Goal: Information Seeking & Learning: Learn about a topic

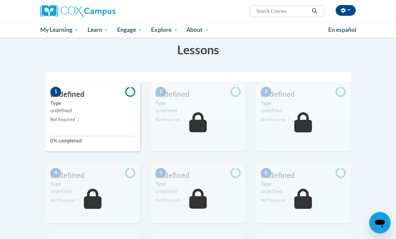
scroll to position [62, 0]
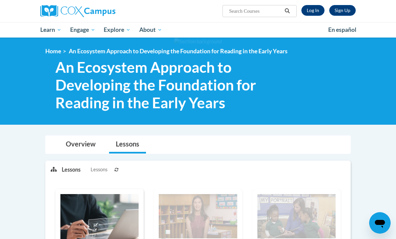
click at [311, 14] on link "Log In" at bounding box center [313, 10] width 23 height 11
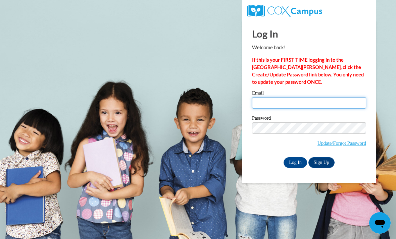
type input "fabubakrowens@gmail.com"
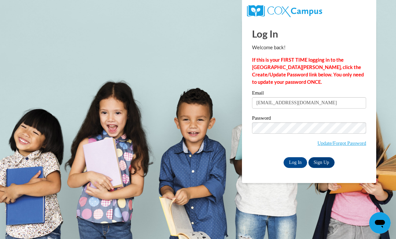
click at [295, 162] on input "Log In" at bounding box center [296, 162] width 24 height 11
click at [294, 168] on input "Log In" at bounding box center [296, 162] width 24 height 11
click at [295, 164] on input "Log In" at bounding box center [296, 162] width 24 height 11
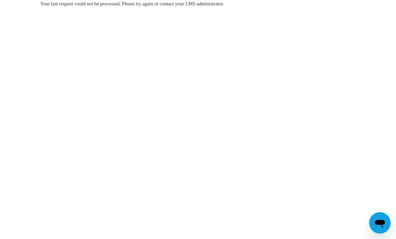
click at [383, 77] on body "Your last request could not be processed. Please try again or contact your LMS …" at bounding box center [198, 119] width 396 height 239
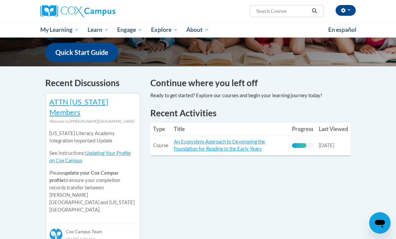
scroll to position [202, 0]
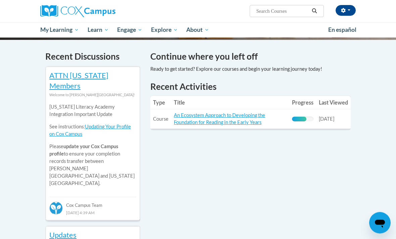
click at [216, 119] on link "An Ecosystem Approach to Developing the Foundation for Reading in the Early Yea…" at bounding box center [219, 119] width 91 height 13
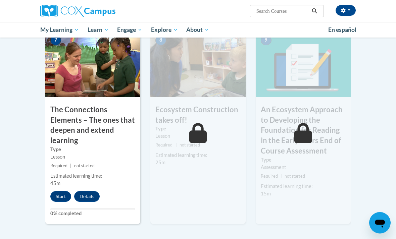
scroll to position [597, 0]
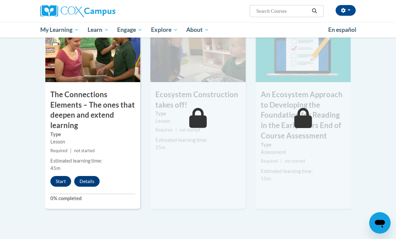
click at [61, 179] on button "Start" at bounding box center [60, 181] width 21 height 11
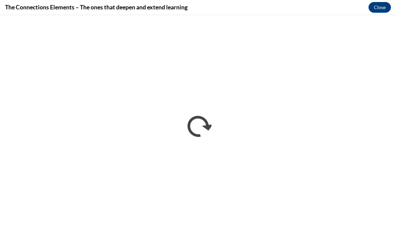
scroll to position [618, 0]
click at [390, 9] on button "Close" at bounding box center [380, 7] width 22 height 11
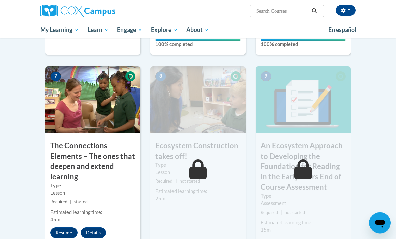
click at [57, 229] on button "Resume" at bounding box center [63, 233] width 27 height 11
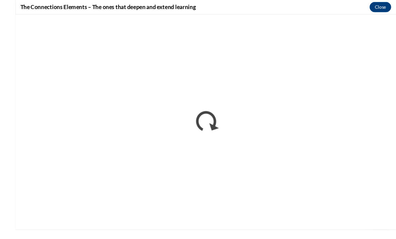
scroll to position [572, 0]
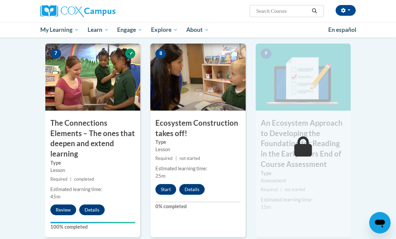
scroll to position [568, 0]
click at [169, 187] on button "Start" at bounding box center [165, 189] width 21 height 11
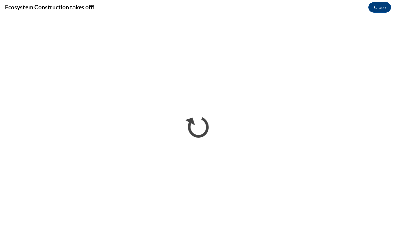
scroll to position [590, 0]
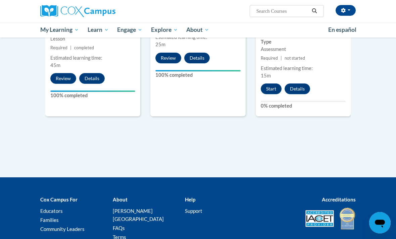
scroll to position [700, 0]
click at [270, 84] on button "Start" at bounding box center [271, 89] width 21 height 11
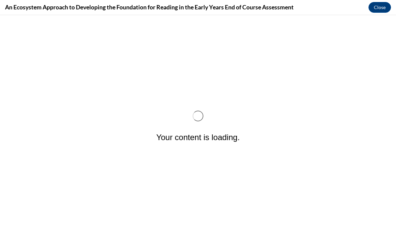
scroll to position [0, 0]
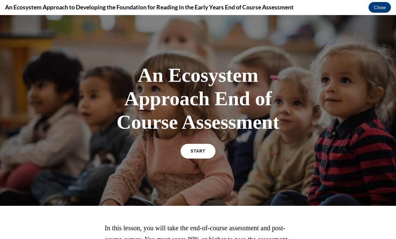
click at [197, 154] on link "START" at bounding box center [198, 151] width 35 height 15
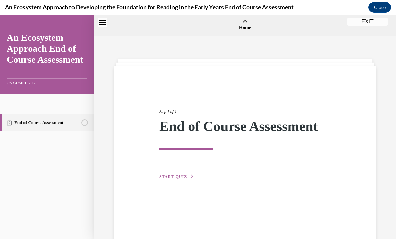
scroll to position [21, 0]
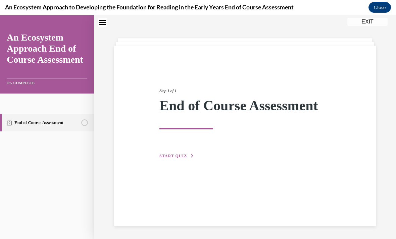
click at [169, 158] on button "START QUIZ" at bounding box center [176, 156] width 35 height 6
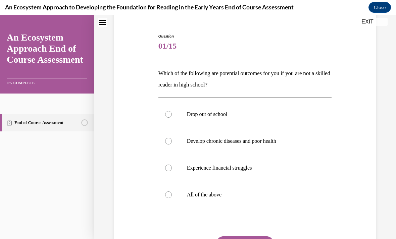
scroll to position [60, 0]
click at [205, 197] on p "All of the above" at bounding box center [251, 195] width 128 height 7
click at [172, 197] on input "All of the above" at bounding box center [168, 195] width 7 height 7
radio input "true"
click at [247, 239] on button "SUBMIT" at bounding box center [245, 243] width 57 height 13
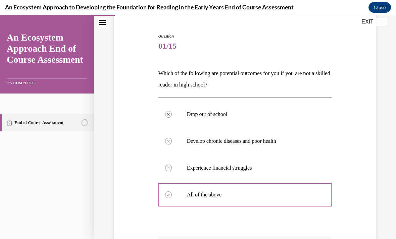
scroll to position [8, 0]
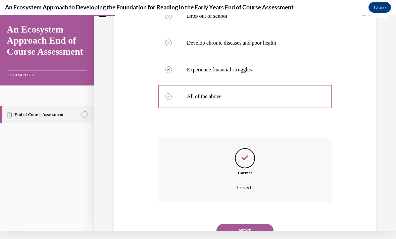
click at [251, 224] on button "NEXT" at bounding box center [245, 230] width 57 height 13
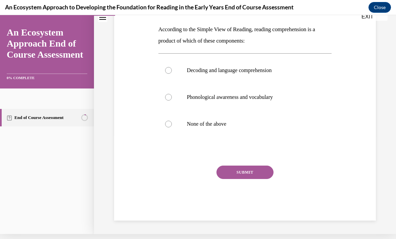
scroll to position [69, 0]
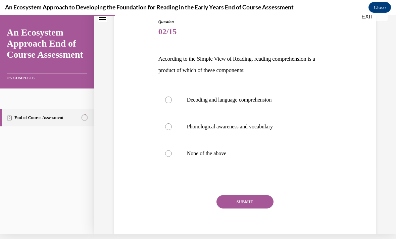
click at [246, 122] on label "Phonological awareness and vocabulary" at bounding box center [245, 126] width 174 height 27
click at [172, 124] on input "Phonological awareness and vocabulary" at bounding box center [168, 127] width 7 height 7
radio input "true"
click at [252, 196] on button "SUBMIT" at bounding box center [245, 201] width 57 height 13
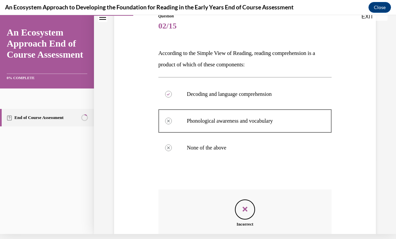
scroll to position [75, 0]
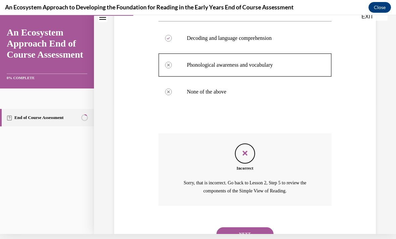
click at [261, 228] on button "NEXT" at bounding box center [245, 234] width 57 height 13
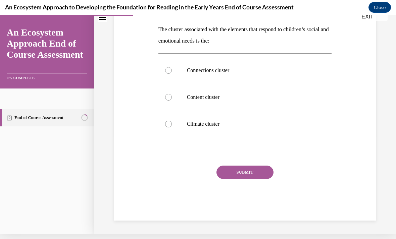
scroll to position [69, 0]
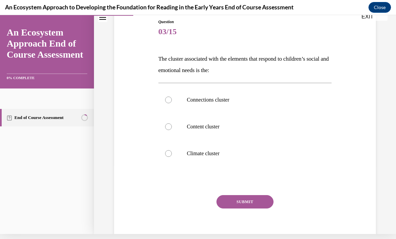
click at [222, 129] on p "Content cluster" at bounding box center [251, 127] width 128 height 7
click at [172, 129] on input "Content cluster" at bounding box center [168, 127] width 7 height 7
radio input "true"
click at [244, 204] on button "SUBMIT" at bounding box center [245, 201] width 57 height 13
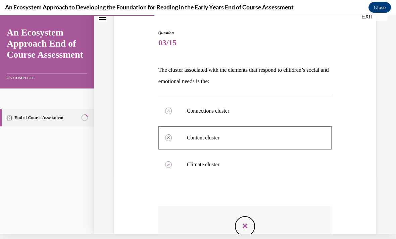
scroll to position [58, 0]
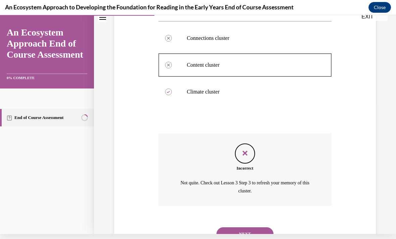
click at [228, 228] on button "NEXT" at bounding box center [245, 234] width 57 height 13
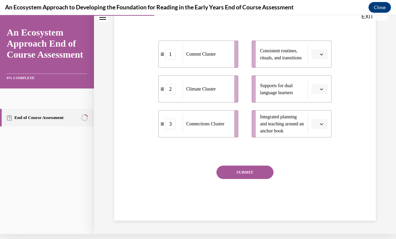
scroll to position [0, 0]
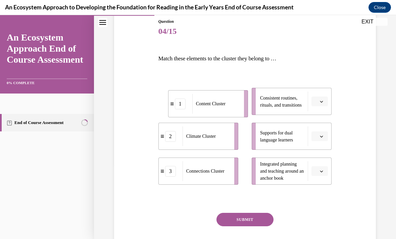
click at [196, 101] on span "Content Cluster" at bounding box center [211, 103] width 30 height 5
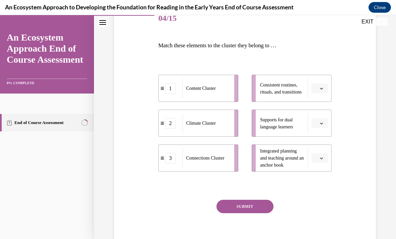
scroll to position [88, 0]
click at [315, 154] on button "button" at bounding box center [320, 159] width 16 height 10
click at [320, 200] on div "2" at bounding box center [319, 200] width 17 height 13
click at [319, 127] on button "button" at bounding box center [320, 124] width 16 height 10
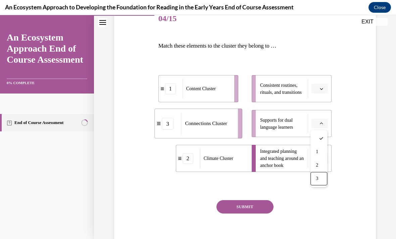
click at [320, 185] on div "3" at bounding box center [319, 178] width 17 height 13
click at [321, 90] on icon "button" at bounding box center [321, 88] width 3 height 3
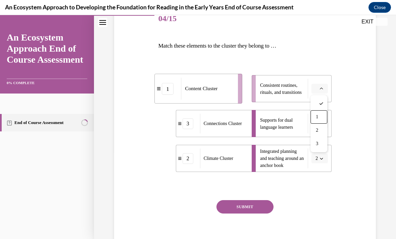
click at [320, 121] on div "1" at bounding box center [319, 116] width 17 height 13
click at [258, 202] on button "SUBMIT" at bounding box center [245, 206] width 57 height 13
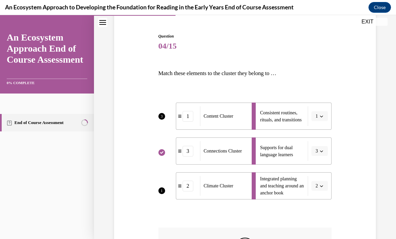
scroll to position [56, 0]
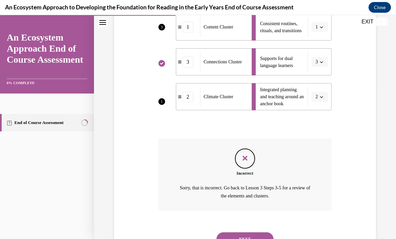
click at [260, 233] on button "NEXT" at bounding box center [245, 239] width 57 height 13
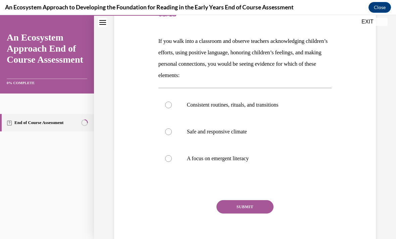
click at [213, 138] on label "Safe and responsive climate" at bounding box center [245, 132] width 174 height 27
click at [172, 135] on input "Safe and responsive climate" at bounding box center [168, 132] width 7 height 7
radio input "true"
click at [235, 211] on button "SUBMIT" at bounding box center [245, 206] width 57 height 13
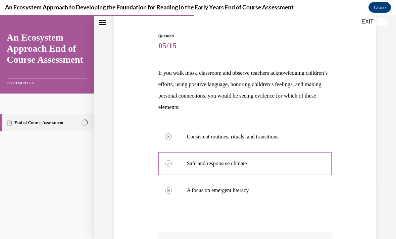
scroll to position [60, 0]
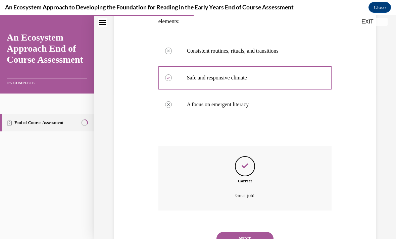
click at [231, 235] on button "NEXT" at bounding box center [245, 238] width 57 height 13
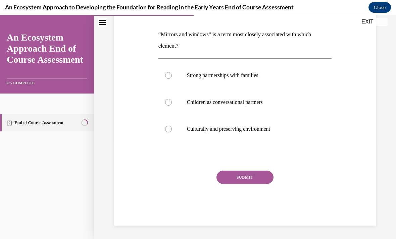
scroll to position [69, 0]
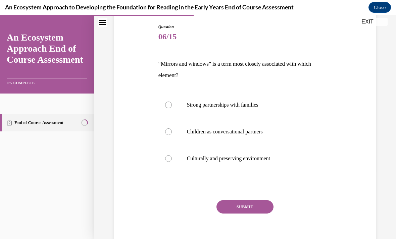
click at [179, 110] on label "Strong partnerships with families" at bounding box center [245, 105] width 174 height 27
click at [172, 108] on input "Strong partnerships with families" at bounding box center [168, 105] width 7 height 7
radio input "true"
click at [231, 204] on button "SUBMIT" at bounding box center [245, 206] width 57 height 13
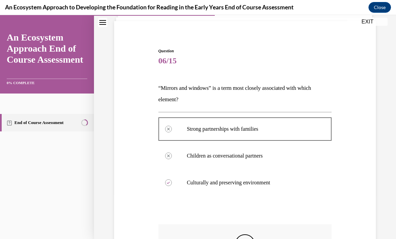
scroll to position [45, 0]
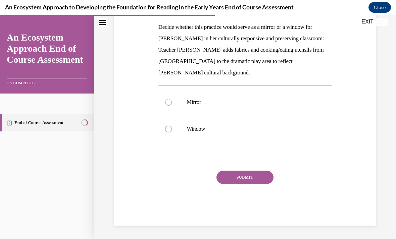
scroll to position [65, 0]
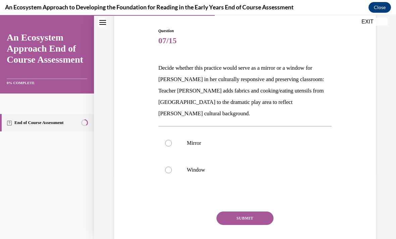
click at [170, 137] on label "Mirror" at bounding box center [245, 143] width 174 height 27
click at [170, 140] on input "Mirror" at bounding box center [168, 143] width 7 height 7
radio input "true"
click at [218, 198] on div "Question 07/15 Decide whether this practice would serve as a mirror or a window…" at bounding box center [245, 147] width 174 height 239
click at [231, 212] on button "SUBMIT" at bounding box center [245, 218] width 57 height 13
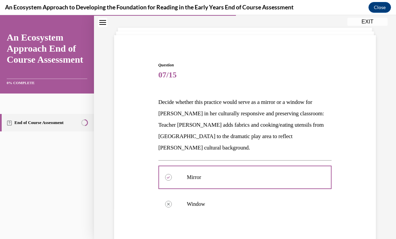
scroll to position [721, 0]
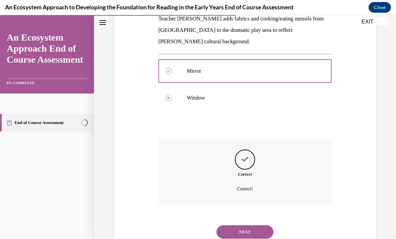
click at [264, 226] on button "NEXT" at bounding box center [245, 232] width 57 height 13
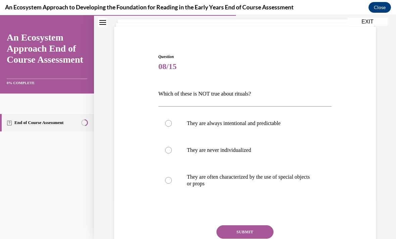
scroll to position [40, 0]
click at [241, 148] on p "They are never individualized" at bounding box center [251, 150] width 128 height 7
click at [172, 148] on input "They are never individualized" at bounding box center [168, 150] width 7 height 7
radio input "true"
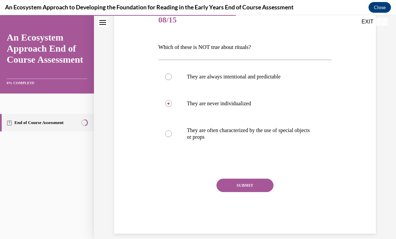
click at [256, 192] on button "SUBMIT" at bounding box center [245, 185] width 57 height 13
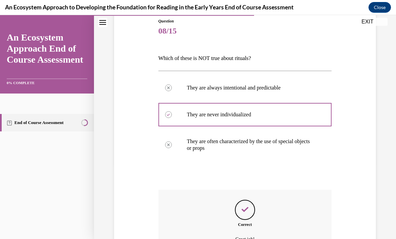
scroll to position [75, 0]
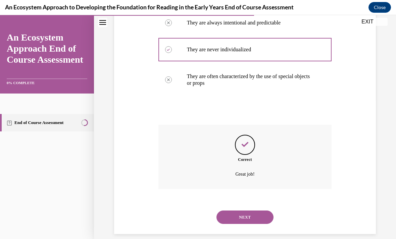
click at [256, 212] on button "NEXT" at bounding box center [245, 217] width 57 height 13
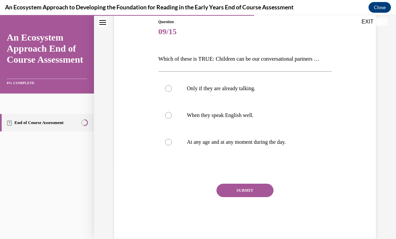
click at [247, 91] on p "Only if they are already talking." at bounding box center [251, 88] width 128 height 7
click at [172, 91] on input "Only if they are already talking." at bounding box center [168, 88] width 7 height 7
radio input "true"
click at [262, 189] on button "SUBMIT" at bounding box center [245, 190] width 57 height 13
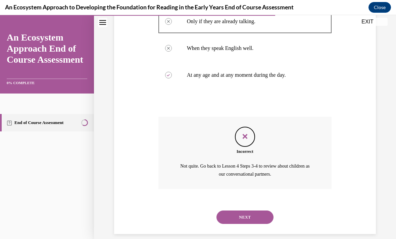
scroll to position [141, 0]
click at [265, 211] on button "NEXT" at bounding box center [245, 217] width 57 height 13
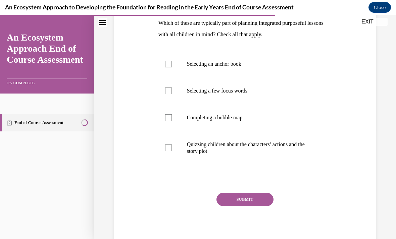
scroll to position [110, 0]
click at [236, 66] on p "Selecting an anchor book" at bounding box center [251, 64] width 128 height 7
click at [172, 66] on input "Selecting an anchor book" at bounding box center [168, 64] width 7 height 7
checkbox input "true"
click at [260, 145] on p "Quizzing children about the characters’ actions and the story plot" at bounding box center [251, 147] width 128 height 13
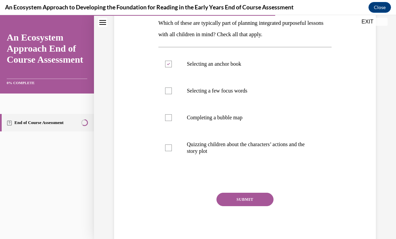
click at [172, 145] on input "Quizzing children about the characters’ actions and the story plot" at bounding box center [168, 148] width 7 height 7
checkbox input "true"
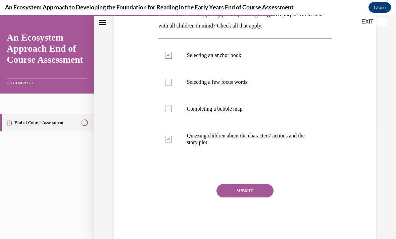
click at [254, 185] on button "SUBMIT" at bounding box center [245, 190] width 57 height 13
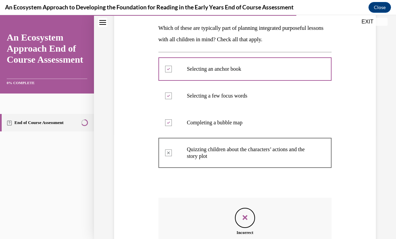
click at [254, 185] on div at bounding box center [245, 184] width 174 height 8
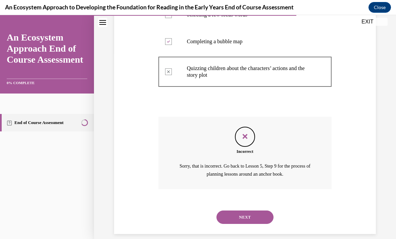
scroll to position [186, 0]
click at [265, 211] on button "NEXT" at bounding box center [245, 217] width 57 height 13
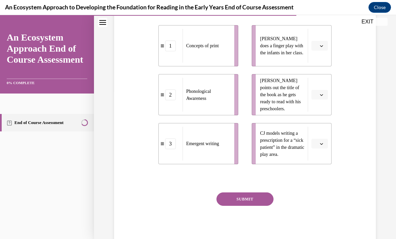
scroll to position [149, 0]
click at [322, 49] on button "button" at bounding box center [320, 46] width 16 height 10
click at [314, 78] on div "1" at bounding box center [319, 73] width 17 height 13
click at [316, 91] on button "button" at bounding box center [320, 95] width 16 height 10
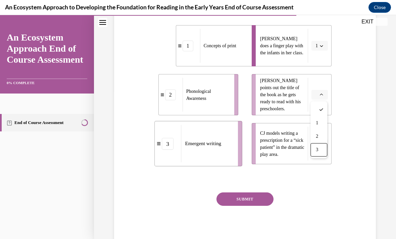
click at [321, 146] on div "3" at bounding box center [319, 149] width 17 height 13
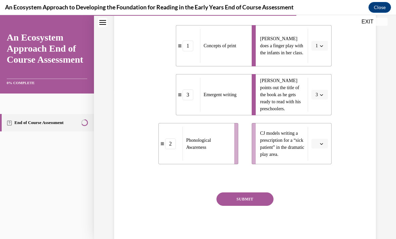
click at [322, 146] on span "button" at bounding box center [321, 144] width 5 height 5
click at [322, 182] on div "2" at bounding box center [319, 185] width 17 height 13
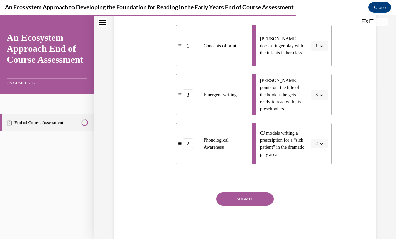
click at [264, 196] on button "SUBMIT" at bounding box center [245, 199] width 57 height 13
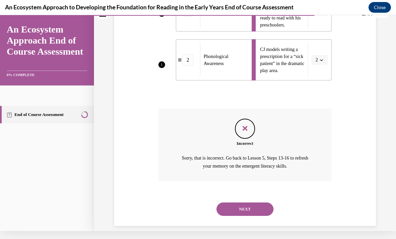
scroll to position [225, 0]
click at [266, 203] on button "NEXT" at bounding box center [245, 209] width 57 height 13
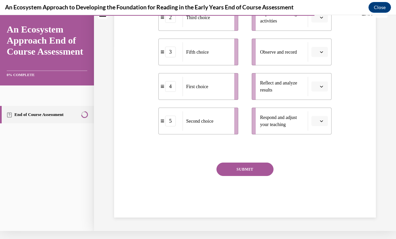
scroll to position [0, 0]
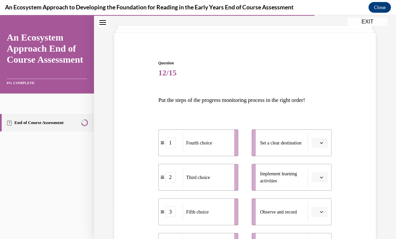
click at [306, 74] on span "12/15" at bounding box center [245, 72] width 174 height 13
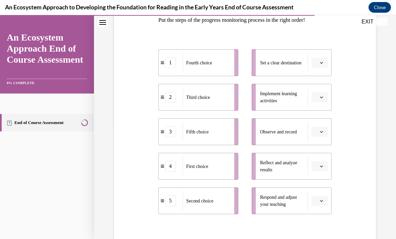
scroll to position [76, 0]
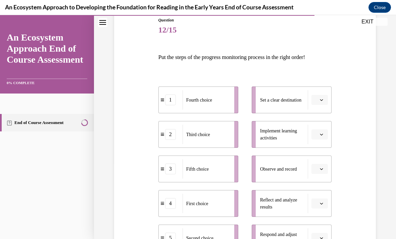
click at [322, 105] on button "button" at bounding box center [320, 100] width 16 height 10
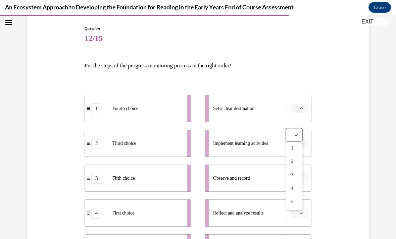
scroll to position [58, 0]
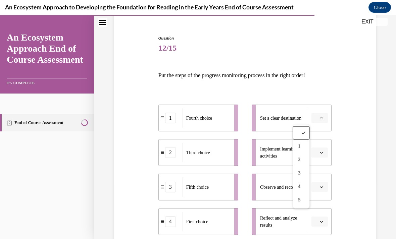
click at [306, 142] on div "1" at bounding box center [301, 146] width 17 height 13
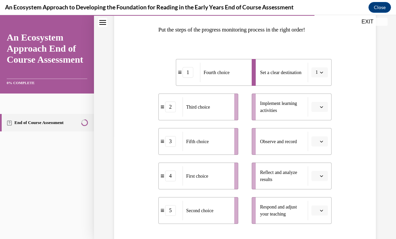
scroll to position [103, 0]
click at [315, 111] on button "button" at bounding box center [320, 108] width 16 height 10
click at [321, 143] on div "2" at bounding box center [319, 149] width 17 height 13
click at [321, 144] on span "button" at bounding box center [321, 142] width 5 height 5
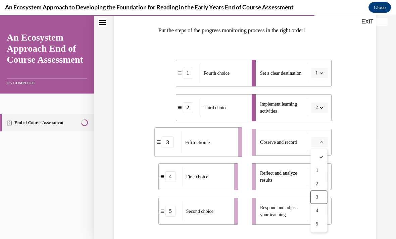
click at [327, 196] on div "3" at bounding box center [319, 197] width 17 height 13
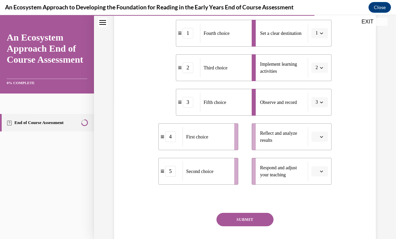
scroll to position [142, 0]
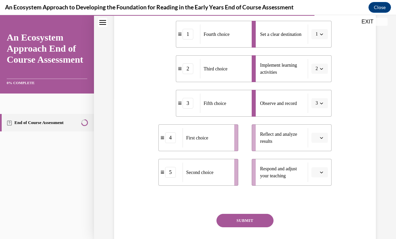
click at [323, 140] on span "button" at bounding box center [321, 138] width 5 height 5
click at [329, 207] on div "Question 12/15 Put the steps of the progress monitoring process in the right or…" at bounding box center [245, 110] width 174 height 318
click at [319, 136] on span "button" at bounding box center [321, 138] width 5 height 5
click at [322, 197] on div "3" at bounding box center [319, 193] width 17 height 13
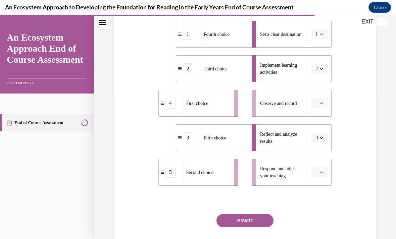
click at [320, 142] on button "3" at bounding box center [320, 138] width 16 height 10
click at [323, 198] on div "3" at bounding box center [317, 193] width 17 height 13
click at [321, 203] on div at bounding box center [245, 200] width 174 height 8
click at [319, 142] on button "3" at bounding box center [320, 138] width 16 height 10
click at [322, 202] on div "4" at bounding box center [317, 206] width 17 height 13
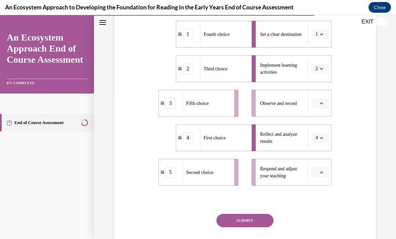
click at [322, 175] on span "button" at bounding box center [321, 172] width 5 height 5
click at [322, 162] on div "5" at bounding box center [319, 157] width 17 height 13
click at [257, 226] on button "SUBMIT" at bounding box center [245, 220] width 57 height 13
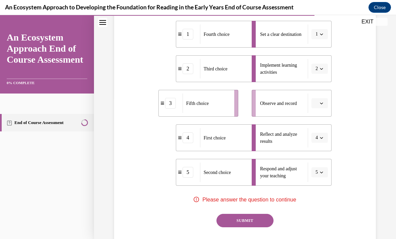
click at [316, 108] on button "button" at bounding box center [320, 103] width 16 height 10
click at [368, 128] on div "Question 12/15 Put the steps of the progress monitoring process in the right or…" at bounding box center [244, 100] width 265 height 338
click at [321, 101] on button "button" at bounding box center [320, 103] width 16 height 10
click at [325, 159] on div "3" at bounding box center [319, 158] width 17 height 13
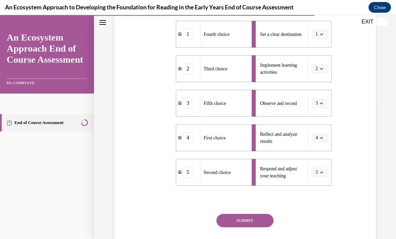
click at [264, 219] on button "SUBMIT" at bounding box center [245, 220] width 57 height 13
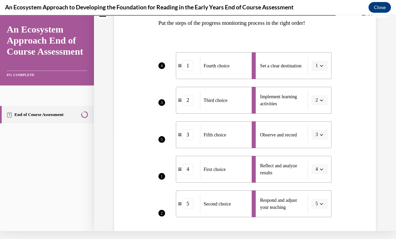
scroll to position [103, 0]
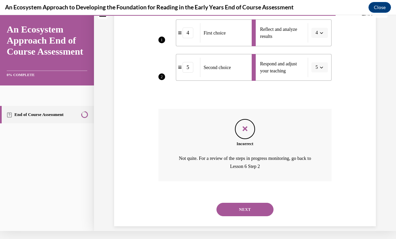
click at [270, 206] on button "NEXT" at bounding box center [245, 209] width 57 height 13
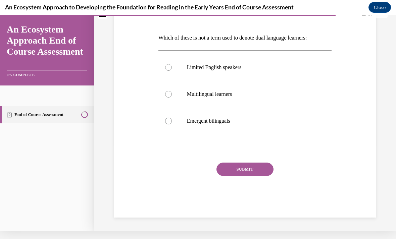
scroll to position [0, 0]
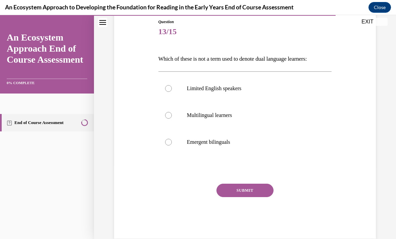
click at [223, 112] on p "Multilingual learners" at bounding box center [251, 115] width 128 height 7
click at [172, 112] on input "Multilingual learners" at bounding box center [168, 115] width 7 height 7
radio input "true"
click at [253, 191] on button "SUBMIT" at bounding box center [245, 190] width 57 height 13
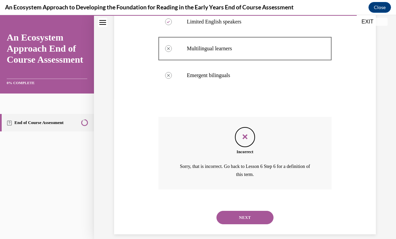
scroll to position [141, 0]
click at [346, 236] on div "Question 13/15 Which of these is not a term used to denote dual language learne…" at bounding box center [245, 71] width 302 height 353
click at [232, 215] on button "NEXT" at bounding box center [245, 217] width 57 height 13
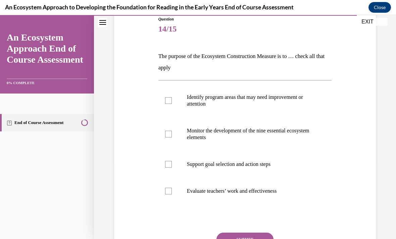
scroll to position [83, 0]
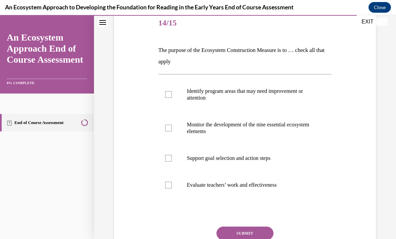
click at [168, 87] on label "Identify program areas that may need improvement or attention" at bounding box center [245, 95] width 174 height 34
click at [168, 91] on input "Identify program areas that may need improvement or attention" at bounding box center [168, 94] width 7 height 7
checkbox input "true"
click at [173, 181] on label "Evaluate teachers’ work and effectiveness" at bounding box center [245, 185] width 174 height 27
click at [172, 182] on input "Evaluate teachers’ work and effectiveness" at bounding box center [168, 185] width 7 height 7
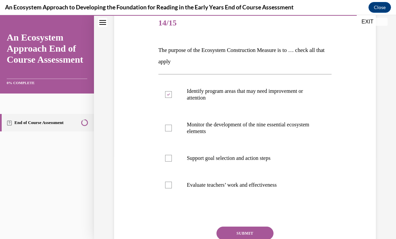
checkbox input "true"
click at [240, 234] on button "SUBMIT" at bounding box center [245, 233] width 57 height 13
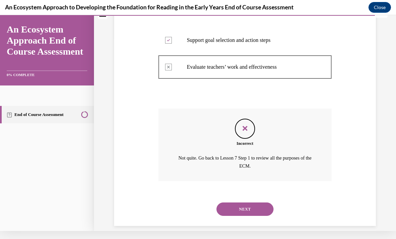
scroll to position [193, 0]
click at [247, 206] on button "NEXT" at bounding box center [245, 209] width 57 height 13
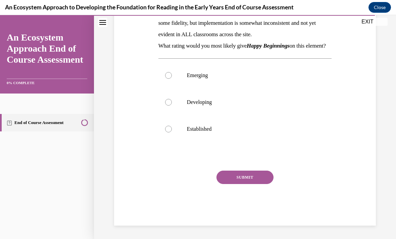
scroll to position [137, 0]
click at [168, 106] on div at bounding box center [168, 102] width 7 height 7
click at [168, 106] on input "Developing" at bounding box center [168, 102] width 7 height 7
radio input "true"
click at [241, 184] on button "SUBMIT" at bounding box center [245, 177] width 57 height 13
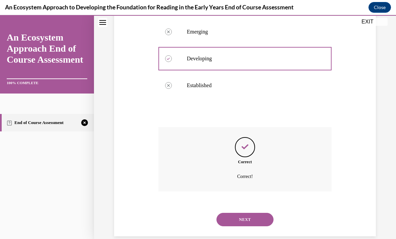
scroll to position [177, 0]
click at [260, 227] on button "NEXT" at bounding box center [245, 219] width 57 height 13
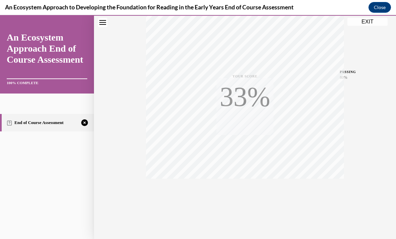
scroll to position [120, 0]
click at [247, 187] on span "TAKE AGAIN" at bounding box center [245, 189] width 24 height 4
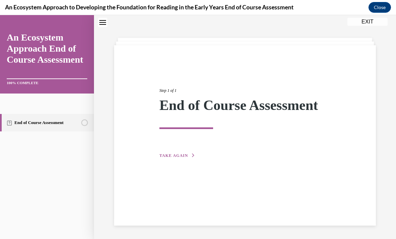
scroll to position [21, 0]
click at [196, 151] on div "Step 1 of 1 End of Course Assessment TAKE AGAIN" at bounding box center [244, 115] width 181 height 87
click at [173, 157] on span "TAKE AGAIN" at bounding box center [173, 155] width 29 height 5
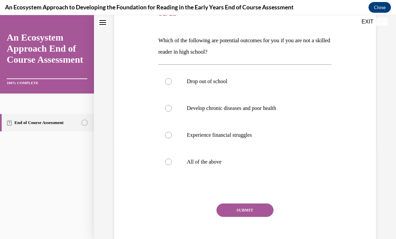
scroll to position [95, 0]
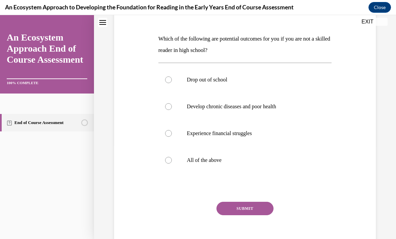
click at [218, 160] on p "All of the above" at bounding box center [251, 160] width 128 height 7
click at [172, 160] on input "All of the above" at bounding box center [168, 160] width 7 height 7
radio input "true"
click at [249, 205] on button "SUBMIT" at bounding box center [245, 208] width 57 height 13
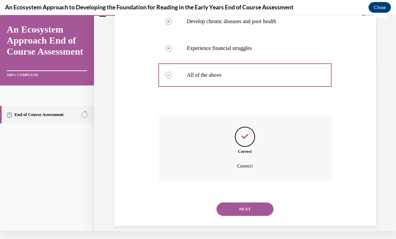
click at [262, 203] on button "NEXT" at bounding box center [245, 209] width 57 height 13
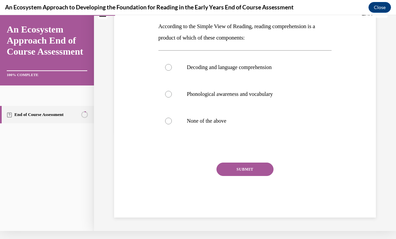
scroll to position [0, 0]
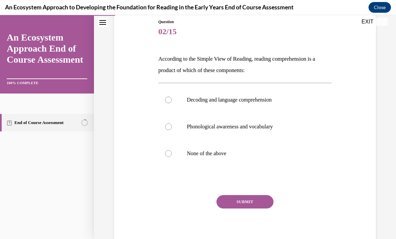
click at [280, 103] on p "Decoding and language comprehension" at bounding box center [251, 100] width 128 height 7
click at [172, 103] on input "Decoding and language comprehension" at bounding box center [168, 100] width 7 height 7
radio input "true"
click at [264, 204] on button "SUBMIT" at bounding box center [245, 201] width 57 height 13
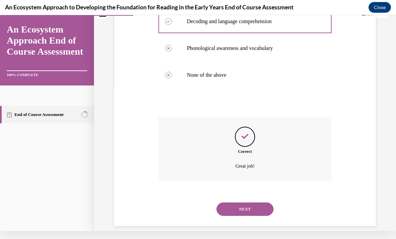
click at [264, 204] on button "NEXT" at bounding box center [245, 209] width 57 height 13
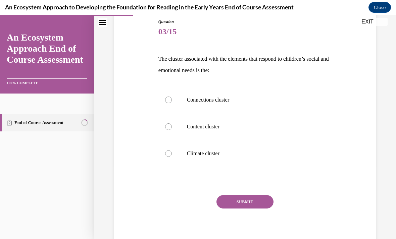
click at [240, 152] on p "Climate cluster" at bounding box center [251, 153] width 128 height 7
click at [172, 152] on input "Climate cluster" at bounding box center [168, 153] width 7 height 7
radio input "true"
click at [263, 203] on button "SUBMIT" at bounding box center [245, 201] width 57 height 13
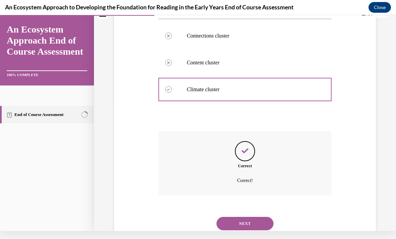
scroll to position [145, 0]
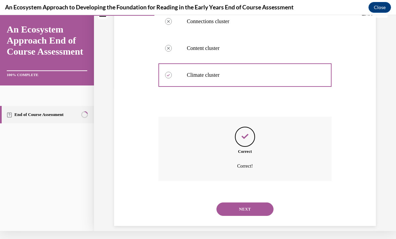
click at [260, 203] on button "NEXT" at bounding box center [245, 209] width 57 height 13
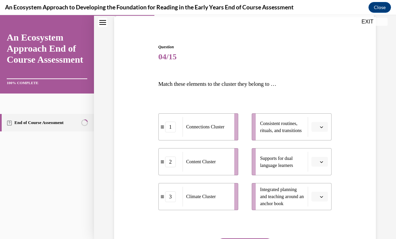
scroll to position [49, 0]
click at [321, 163] on icon "button" at bounding box center [321, 161] width 3 height 3
click at [320, 216] on div "3" at bounding box center [319, 217] width 17 height 13
click at [321, 124] on button "button" at bounding box center [320, 127] width 16 height 10
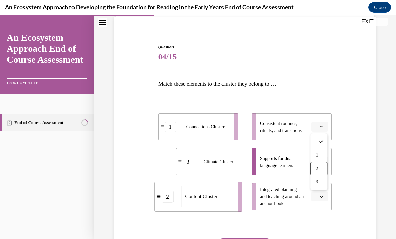
click at [321, 167] on div "2" at bounding box center [319, 168] width 17 height 13
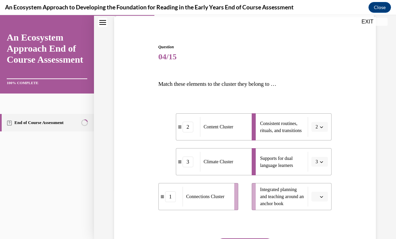
click at [323, 198] on icon "button" at bounding box center [321, 196] width 3 height 3
click at [318, 154] on span "1" at bounding box center [317, 154] width 2 height 5
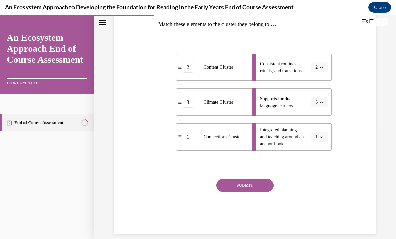
click at [266, 184] on button "SUBMIT" at bounding box center [245, 185] width 57 height 13
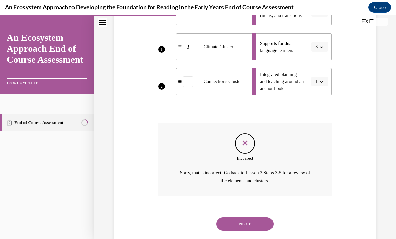
scroll to position [171, 0]
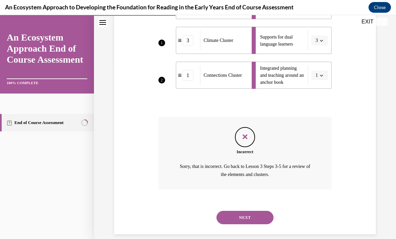
click at [259, 215] on button "NEXT" at bounding box center [245, 217] width 57 height 13
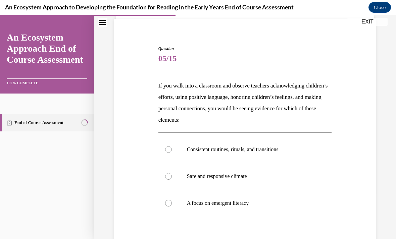
scroll to position [48, 0]
click at [253, 176] on p "Safe and responsive climate" at bounding box center [251, 176] width 128 height 7
click at [172, 176] on input "Safe and responsive climate" at bounding box center [168, 176] width 7 height 7
radio input "true"
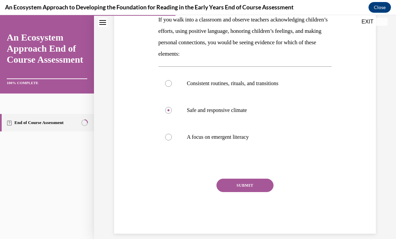
scroll to position [114, 0]
click at [263, 184] on button "SUBMIT" at bounding box center [245, 185] width 57 height 13
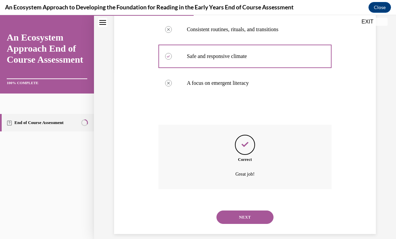
click at [261, 211] on button "NEXT" at bounding box center [245, 217] width 57 height 13
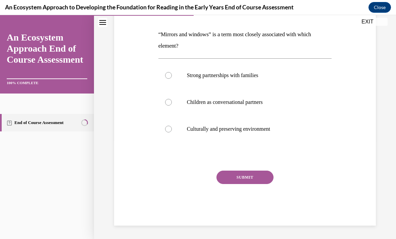
scroll to position [75, 0]
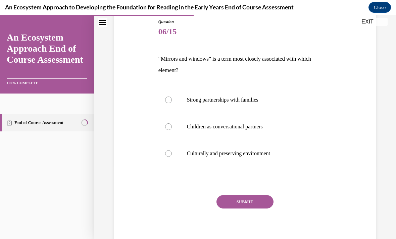
click at [271, 153] on p "Culturally and preserving environment" at bounding box center [251, 153] width 128 height 7
click at [172, 153] on input "Culturally and preserving environment" at bounding box center [168, 153] width 7 height 7
radio input "true"
click at [258, 206] on button "SUBMIT" at bounding box center [245, 201] width 57 height 13
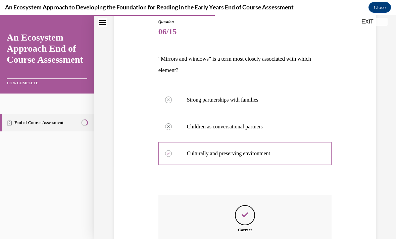
scroll to position [8, 0]
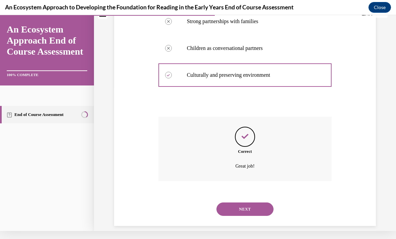
click at [266, 203] on button "NEXT" at bounding box center [245, 209] width 57 height 13
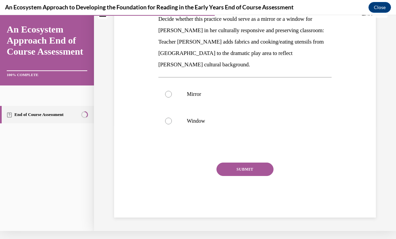
scroll to position [0, 0]
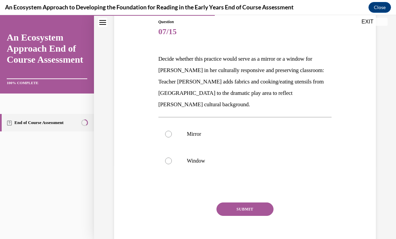
click at [200, 131] on p "Mirror" at bounding box center [251, 134] width 128 height 7
click at [172, 131] on input "Mirror" at bounding box center [168, 134] width 7 height 7
radio input "true"
click at [264, 203] on button "SUBMIT" at bounding box center [245, 209] width 57 height 13
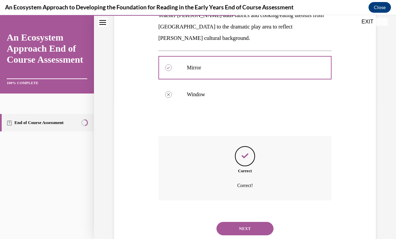
click at [255, 222] on button "NEXT" at bounding box center [245, 228] width 57 height 13
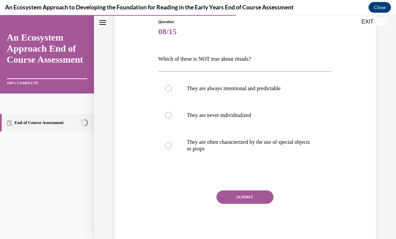
click at [257, 113] on p "They are never individualized" at bounding box center [251, 115] width 128 height 7
click at [172, 113] on input "They are never individualized" at bounding box center [168, 115] width 7 height 7
radio input "true"
click at [263, 200] on button "SUBMIT" at bounding box center [245, 197] width 57 height 13
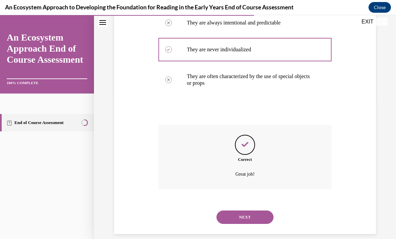
click at [255, 211] on button "NEXT" at bounding box center [245, 217] width 57 height 13
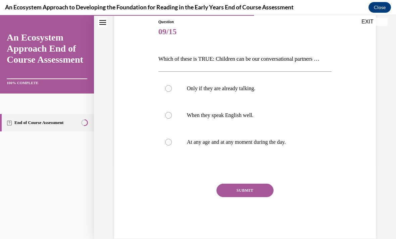
click at [265, 144] on p "At any age and at any moment during the day." at bounding box center [251, 142] width 128 height 7
click at [172, 144] on input "At any age and at any moment during the day." at bounding box center [168, 142] width 7 height 7
radio input "true"
click at [260, 192] on button "SUBMIT" at bounding box center [245, 190] width 57 height 13
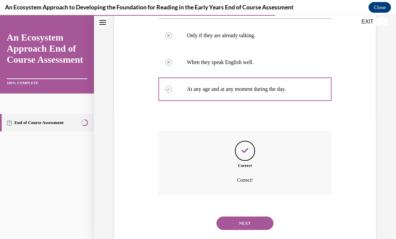
scroll to position [134, 0]
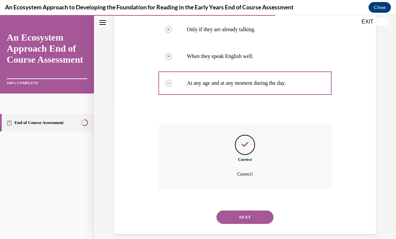
click at [261, 214] on button "NEXT" at bounding box center [245, 217] width 57 height 13
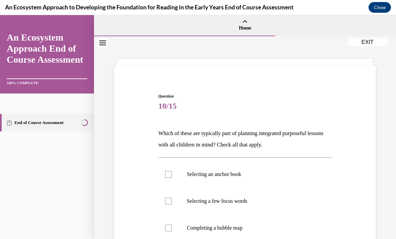
scroll to position [32, 0]
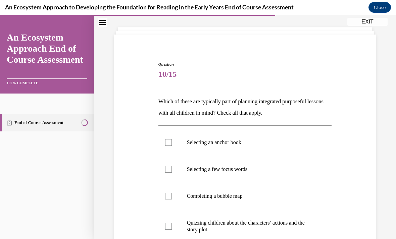
click at [171, 148] on label "Selecting an anchor book" at bounding box center [245, 142] width 174 height 27
click at [171, 146] on input "Selecting an anchor book" at bounding box center [168, 142] width 7 height 7
checkbox input "true"
click at [169, 175] on label "Selecting a few focus words" at bounding box center [245, 169] width 174 height 27
click at [169, 173] on input "Selecting a few focus words" at bounding box center [168, 169] width 7 height 7
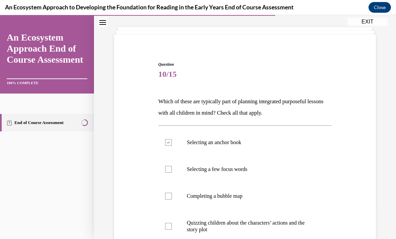
checkbox input "true"
click at [173, 200] on label "Completing a bubble map" at bounding box center [245, 196] width 174 height 27
click at [172, 200] on input "Completing a bubble map" at bounding box center [168, 196] width 7 height 7
checkbox input "true"
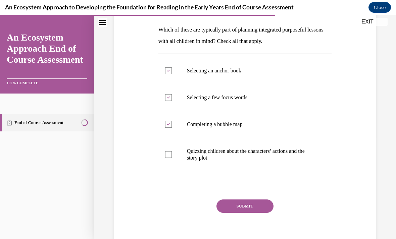
click at [248, 211] on button "SUBMIT" at bounding box center [245, 206] width 57 height 13
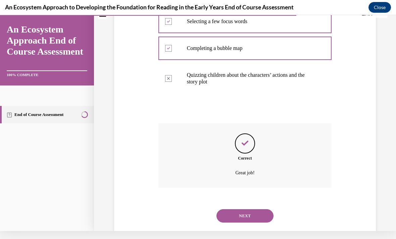
scroll to position [179, 0]
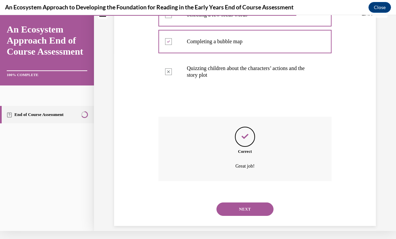
click at [265, 205] on button "NEXT" at bounding box center [245, 209] width 57 height 13
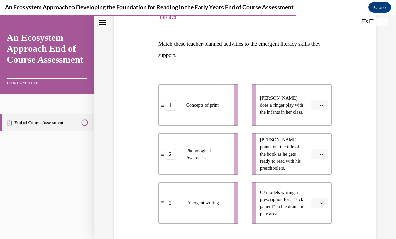
scroll to position [90, 0]
click at [320, 104] on icon "button" at bounding box center [321, 105] width 3 height 3
click at [321, 146] on div "2" at bounding box center [319, 146] width 17 height 13
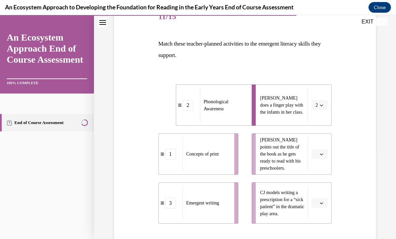
click at [316, 107] on span "2" at bounding box center [317, 105] width 2 height 7
click at [347, 164] on div "Question 11/15 Match these teacher-planned activities to the emergent literacy …" at bounding box center [244, 146] width 265 height 324
click at [358, 135] on div "Question 11/15 Match these teacher-planned activities to the emergent literacy …" at bounding box center [244, 146] width 265 height 324
click at [323, 155] on icon "button" at bounding box center [321, 154] width 3 height 3
click at [325, 213] on div "3" at bounding box center [319, 209] width 17 height 13
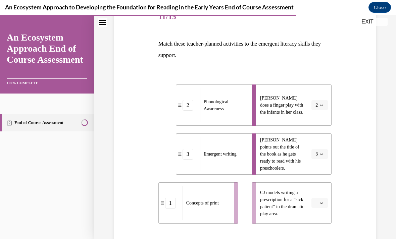
click at [324, 205] on span "button" at bounding box center [321, 203] width 5 height 5
click at [320, 160] on div "1" at bounding box center [319, 161] width 17 height 13
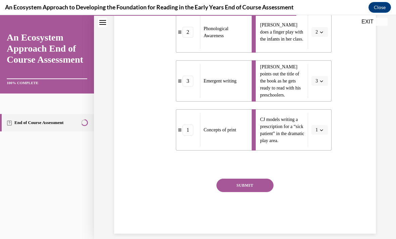
click at [261, 189] on button "SUBMIT" at bounding box center [245, 185] width 57 height 13
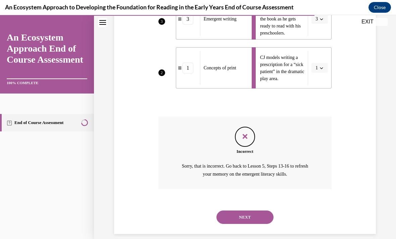
scroll to position [225, 0]
click at [263, 215] on button "NEXT" at bounding box center [245, 217] width 57 height 13
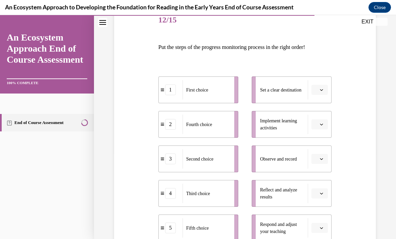
scroll to position [87, 0]
click at [321, 94] on button "button" at bounding box center [320, 89] width 16 height 10
click at [321, 157] on div "4" at bounding box center [319, 157] width 17 height 13
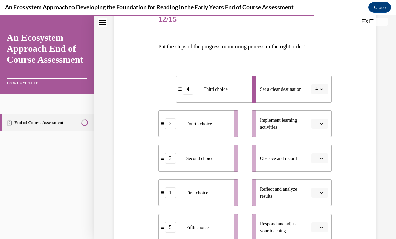
click at [322, 124] on icon "button" at bounding box center [321, 123] width 3 height 3
click at [322, 178] on div "3" at bounding box center [319, 179] width 17 height 13
click at [321, 159] on icon "button" at bounding box center [321, 159] width 3 height 2
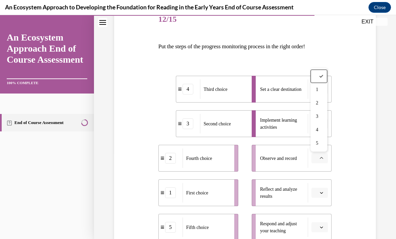
click at [321, 118] on div "3" at bounding box center [319, 116] width 17 height 13
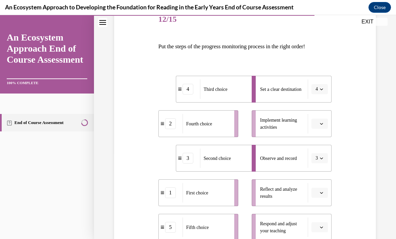
click at [319, 157] on span "button" at bounding box center [321, 158] width 5 height 5
click at [318, 146] on div "5" at bounding box center [317, 143] width 17 height 13
click at [319, 125] on span "button" at bounding box center [321, 124] width 5 height 5
click at [321, 176] on div "3" at bounding box center [319, 179] width 17 height 13
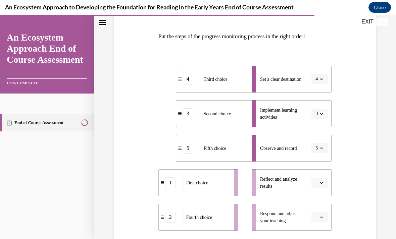
scroll to position [97, 0]
click at [316, 83] on button "4" at bounding box center [320, 79] width 16 height 10
click at [362, 114] on div "Question 12/15 Put the steps of the progress monitoring process in the right or…" at bounding box center [244, 145] width 265 height 338
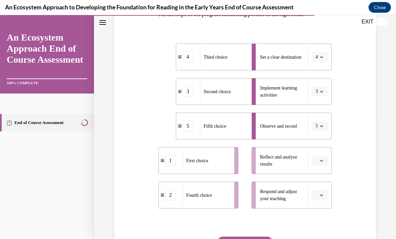
scroll to position [119, 0]
click at [320, 163] on span "button" at bounding box center [321, 160] width 5 height 5
click at [322, 91] on div "1" at bounding box center [319, 92] width 17 height 13
click at [321, 194] on icon "button" at bounding box center [321, 195] width 3 height 3
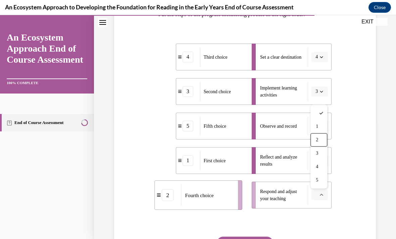
click at [318, 139] on span "2" at bounding box center [317, 140] width 2 height 5
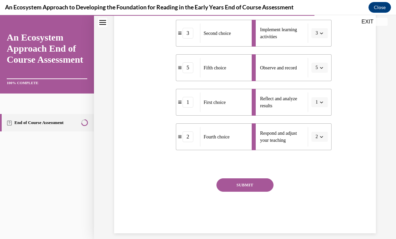
click at [264, 189] on button "SUBMIT" at bounding box center [245, 185] width 57 height 13
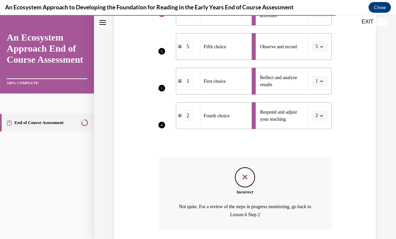
scroll to position [239, 0]
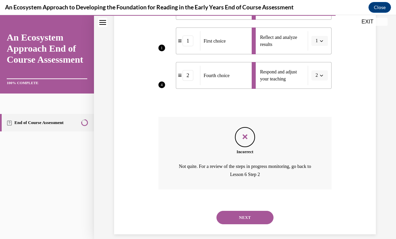
click at [263, 213] on button "NEXT" at bounding box center [245, 217] width 57 height 13
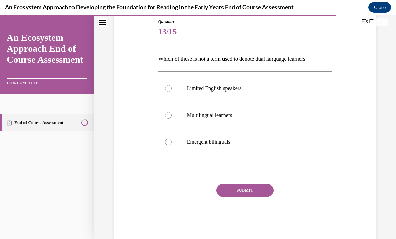
click at [214, 91] on p "Limited English speakers" at bounding box center [251, 88] width 128 height 7
click at [172, 91] on input "Limited English speakers" at bounding box center [168, 88] width 7 height 7
radio input "true"
click at [252, 190] on button "SUBMIT" at bounding box center [245, 190] width 57 height 13
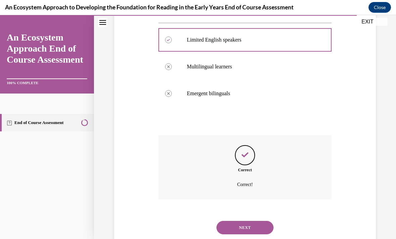
scroll to position [134, 0]
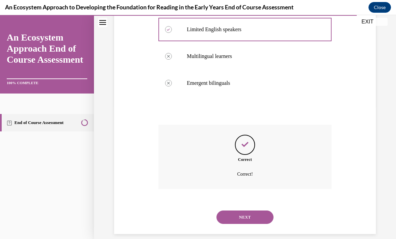
click at [252, 214] on button "NEXT" at bounding box center [245, 217] width 57 height 13
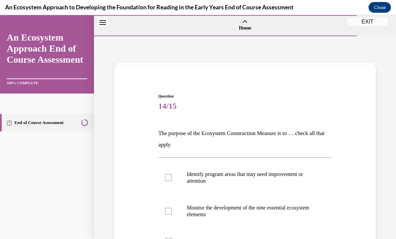
scroll to position [27, 0]
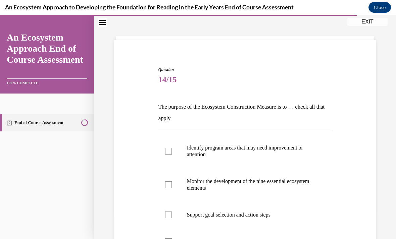
click at [260, 149] on p "Identify program areas that may need improvement or attention" at bounding box center [251, 151] width 128 height 13
click at [172, 149] on input "Identify program areas that may need improvement or attention" at bounding box center [168, 151] width 7 height 7
checkbox input "true"
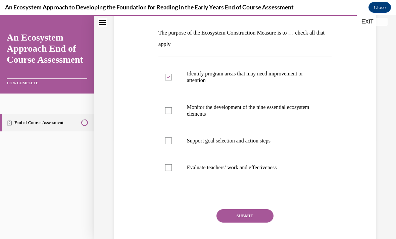
scroll to position [101, 0]
click at [261, 217] on button "SUBMIT" at bounding box center [245, 216] width 57 height 13
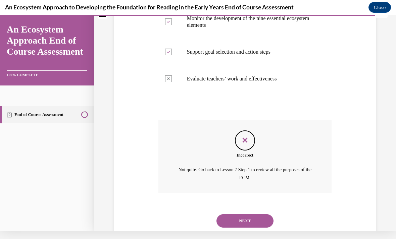
scroll to position [193, 0]
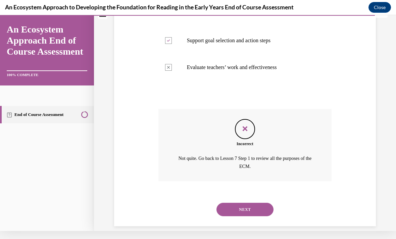
click at [256, 207] on button "NEXT" at bounding box center [245, 209] width 57 height 13
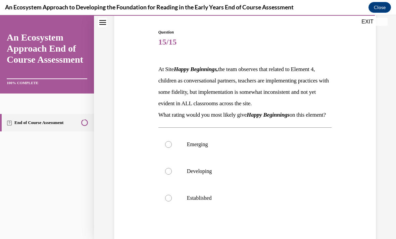
scroll to position [67, 0]
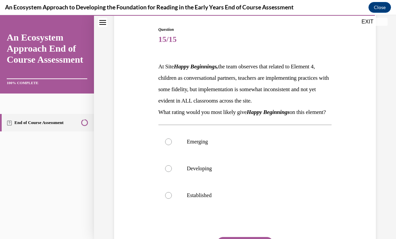
click at [180, 174] on label "Developing" at bounding box center [245, 168] width 174 height 27
click at [172, 172] on input "Developing" at bounding box center [168, 169] width 7 height 7
radio input "true"
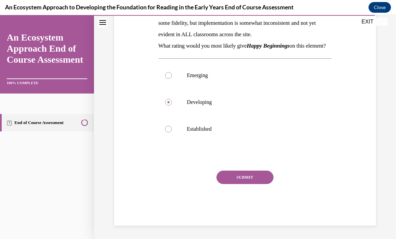
click at [239, 183] on button "SUBMIT" at bounding box center [245, 177] width 57 height 13
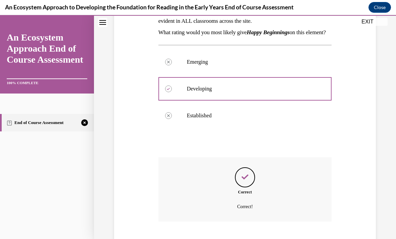
scroll to position [191, 0]
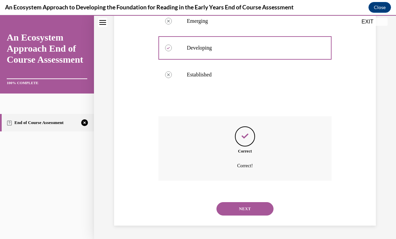
click at [258, 210] on button "NEXT" at bounding box center [245, 208] width 57 height 13
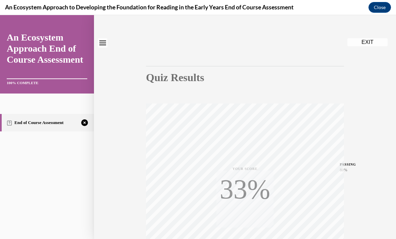
scroll to position [33, 0]
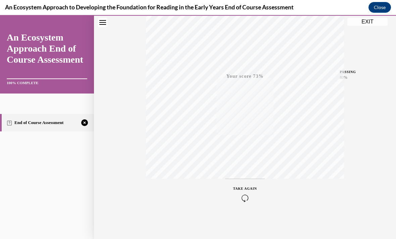
click at [246, 200] on icon "button" at bounding box center [245, 198] width 24 height 7
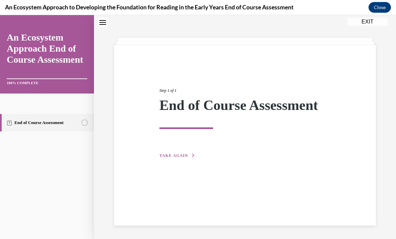
click at [181, 155] on span "TAKE AGAIN" at bounding box center [173, 155] width 29 height 5
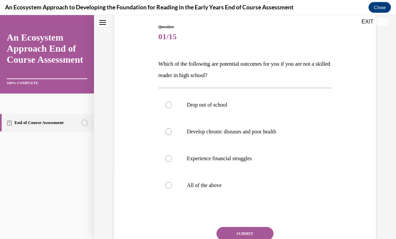
click at [217, 190] on label "All of the above" at bounding box center [245, 185] width 174 height 27
click at [172, 189] on input "All of the above" at bounding box center [168, 185] width 7 height 7
radio input "true"
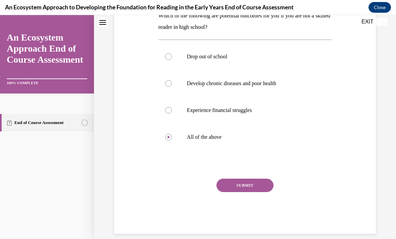
click at [259, 185] on button "SUBMIT" at bounding box center [245, 185] width 57 height 13
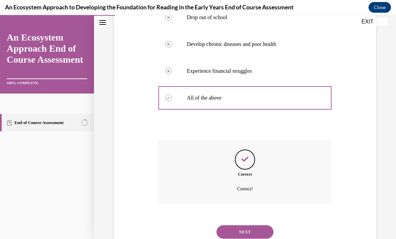
scroll to position [172, 0]
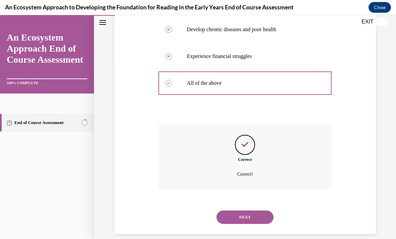
click at [258, 211] on button "NEXT" at bounding box center [245, 217] width 57 height 13
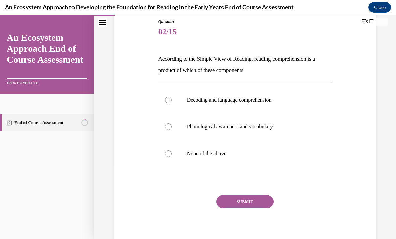
click at [228, 96] on label "Decoding and language comprehension" at bounding box center [245, 100] width 174 height 27
click at [172, 97] on input "Decoding and language comprehension" at bounding box center [168, 100] width 7 height 7
radio input "true"
click at [253, 202] on button "SUBMIT" at bounding box center [245, 201] width 57 height 13
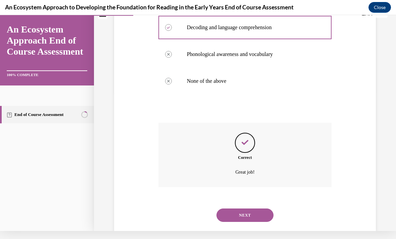
scroll to position [145, 0]
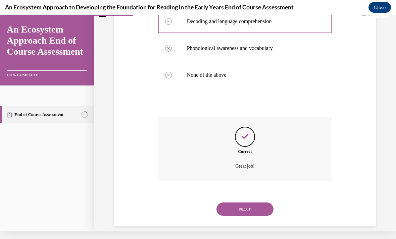
click at [253, 207] on button "NEXT" at bounding box center [245, 209] width 57 height 13
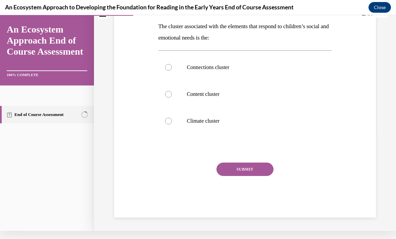
scroll to position [0, 0]
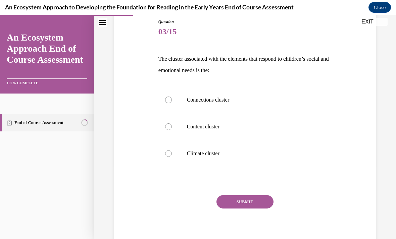
click at [211, 152] on p "Climate cluster" at bounding box center [251, 153] width 128 height 7
click at [172, 152] on input "Climate cluster" at bounding box center [168, 153] width 7 height 7
radio input "true"
click at [247, 203] on button "SUBMIT" at bounding box center [245, 201] width 57 height 13
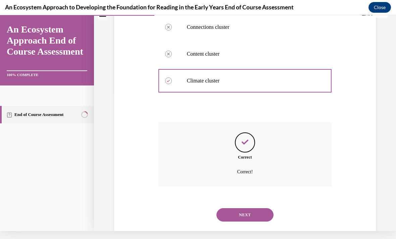
scroll to position [145, 0]
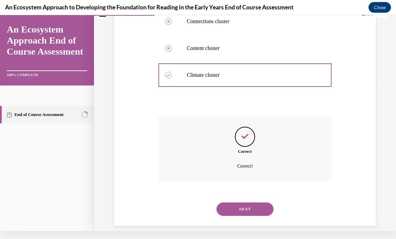
click at [264, 203] on button "NEXT" at bounding box center [245, 209] width 57 height 13
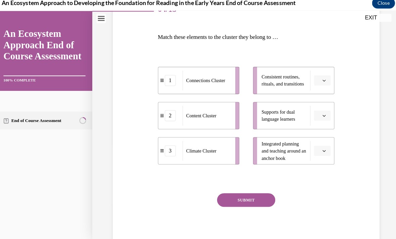
scroll to position [80, 0]
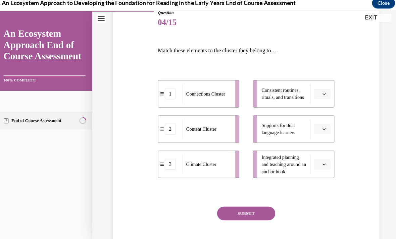
click at [320, 129] on button "button" at bounding box center [316, 127] width 16 height 10
click at [320, 177] on div "3" at bounding box center [315, 182] width 17 height 13
click at [324, 95] on button "button" at bounding box center [316, 92] width 16 height 10
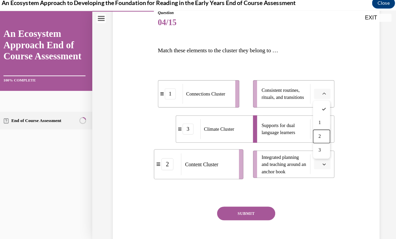
click at [317, 134] on div "2" at bounding box center [315, 134] width 17 height 13
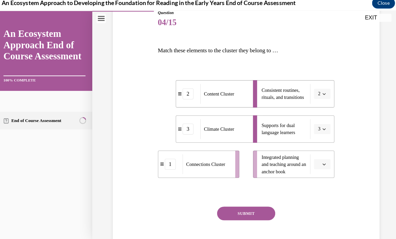
click at [324, 161] on button "button" at bounding box center [316, 161] width 16 height 10
click at [318, 214] on div "3" at bounding box center [315, 216] width 17 height 13
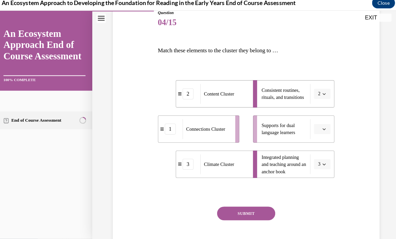
click at [318, 126] on icon "button" at bounding box center [318, 126] width 3 height 3
click at [315, 184] on span "3" at bounding box center [314, 182] width 2 height 5
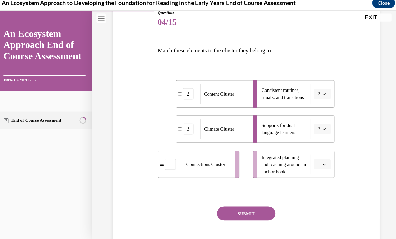
click at [314, 92] on span "2" at bounding box center [313, 92] width 2 height 7
click at [316, 120] on div "1" at bounding box center [314, 120] width 17 height 13
click at [320, 162] on icon "button" at bounding box center [318, 161] width 3 height 3
click at [317, 206] on div "2" at bounding box center [315, 203] width 17 height 13
click at [249, 210] on button "SUBMIT" at bounding box center [241, 209] width 57 height 13
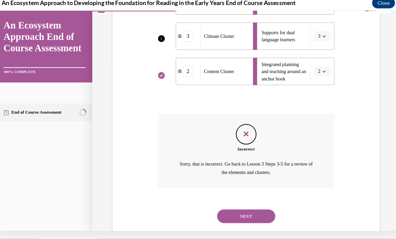
scroll to position [170, 0]
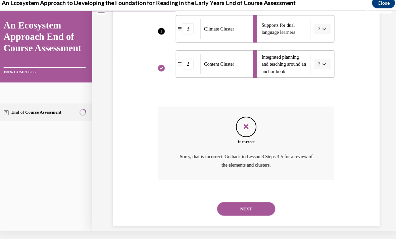
click at [240, 199] on button "NEXT" at bounding box center [241, 205] width 57 height 13
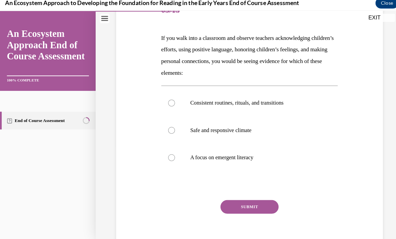
scroll to position [92, 0]
click at [173, 125] on label "Safe and responsive climate" at bounding box center [245, 128] width 174 height 27
click at [172, 125] on input "Safe and responsive climate" at bounding box center [168, 128] width 7 height 7
radio input "true"
click at [233, 205] on button "SUBMIT" at bounding box center [245, 203] width 57 height 13
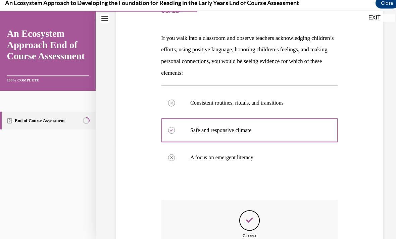
scroll to position [8, 0]
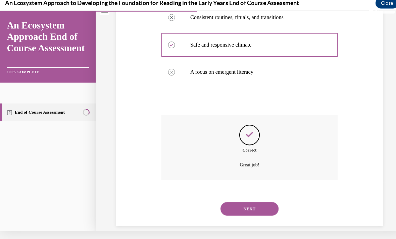
click at [241, 198] on button "NEXT" at bounding box center [245, 204] width 57 height 13
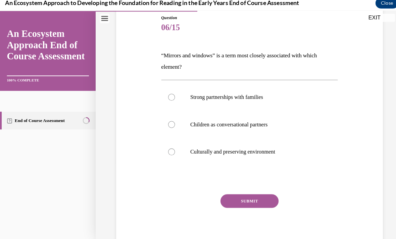
click at [172, 152] on label "Culturally and preserving environment" at bounding box center [245, 149] width 174 height 27
click at [172, 152] on input "Culturally and preserving environment" at bounding box center [168, 149] width 7 height 7
radio input "true"
click at [239, 200] on button "SUBMIT" at bounding box center [245, 197] width 57 height 13
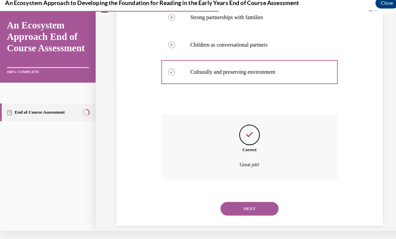
scroll to position [145, 0]
click at [228, 198] on button "NEXT" at bounding box center [245, 204] width 57 height 13
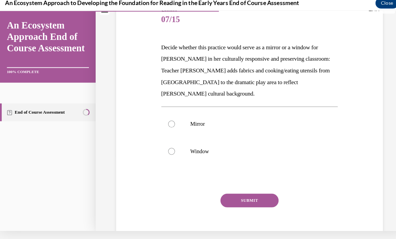
scroll to position [0, 0]
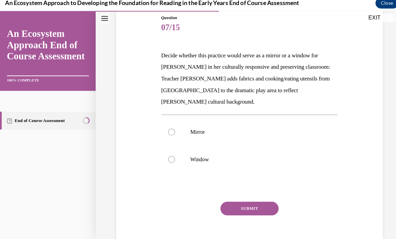
click at [182, 117] on label "Mirror" at bounding box center [245, 130] width 174 height 27
click at [172, 127] on input "Mirror" at bounding box center [168, 130] width 7 height 7
radio input "true"
click at [247, 200] on button "SUBMIT" at bounding box center [245, 204] width 57 height 13
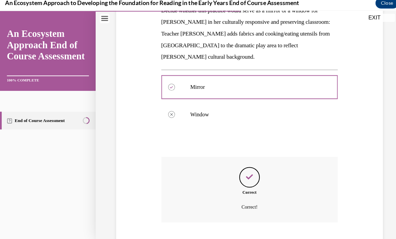
scroll to position [141, 0]
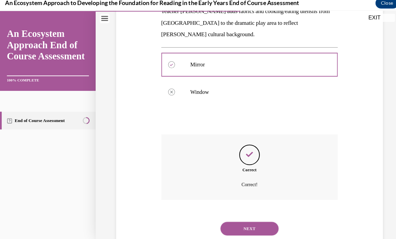
click at [246, 218] on button "NEXT" at bounding box center [245, 224] width 57 height 13
